Goal: Task Accomplishment & Management: Use online tool/utility

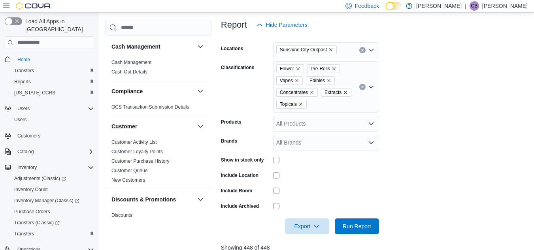
scroll to position [218, 0]
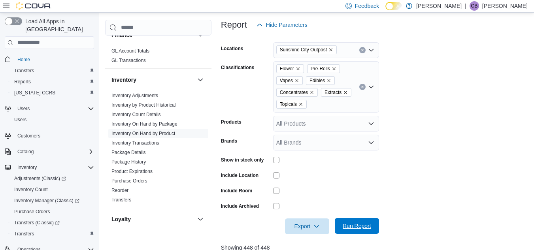
click at [350, 224] on span "Run Report" at bounding box center [356, 226] width 28 height 8
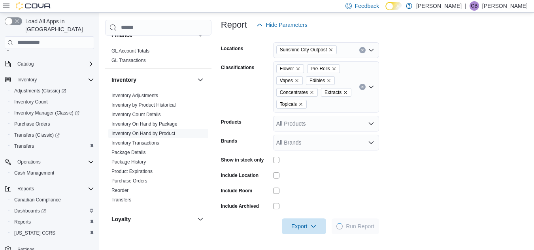
scroll to position [90, 0]
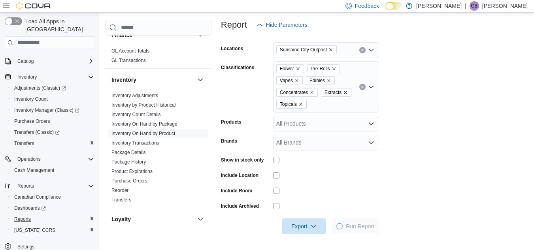
drag, startPoint x: 18, startPoint y: 214, endPoint x: 147, endPoint y: 193, distance: 130.5
click at [18, 216] on span "Reports" at bounding box center [22, 219] width 17 height 6
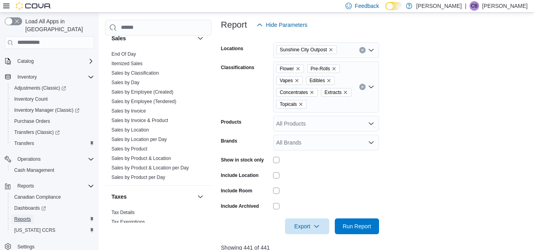
scroll to position [574, 0]
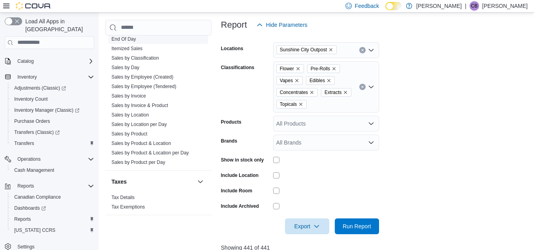
click at [129, 40] on link "End Of Day" at bounding box center [123, 39] width 24 height 6
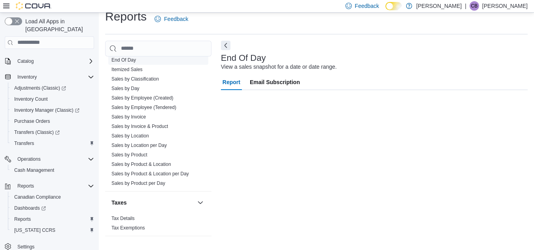
scroll to position [10, 0]
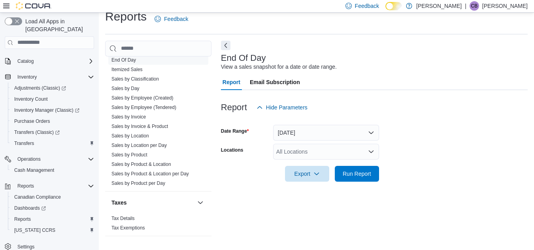
click at [366, 150] on div "All Locations" at bounding box center [326, 152] width 106 height 16
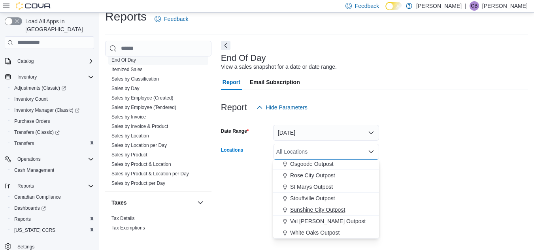
click at [326, 207] on span "Sunshine City Outpost" at bounding box center [317, 210] width 55 height 8
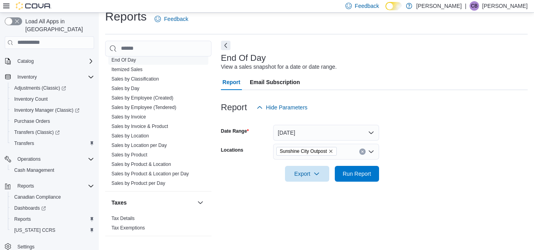
click at [435, 176] on form "Date Range [DATE] Locations [GEOGRAPHIC_DATA] Outpost Export Run Report" at bounding box center [374, 148] width 307 height 66
click at [366, 173] on span "Run Report" at bounding box center [356, 173] width 28 height 8
